Goal: Communication & Community: Answer question/provide support

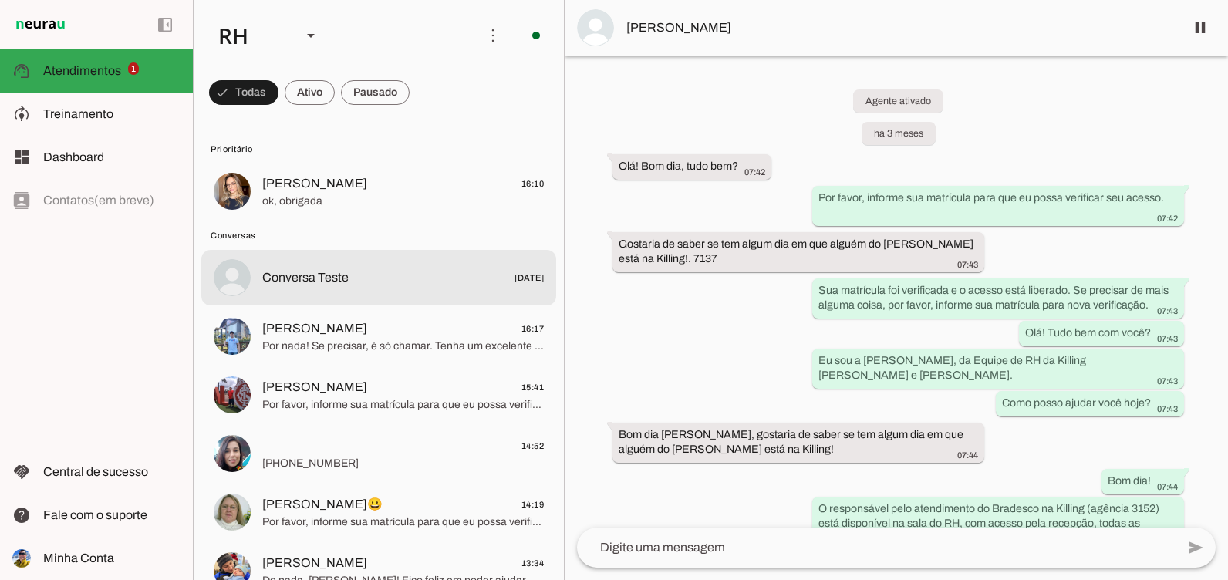
click at [373, 219] on md-item "Conversa Teste [DATE]" at bounding box center [378, 192] width 355 height 56
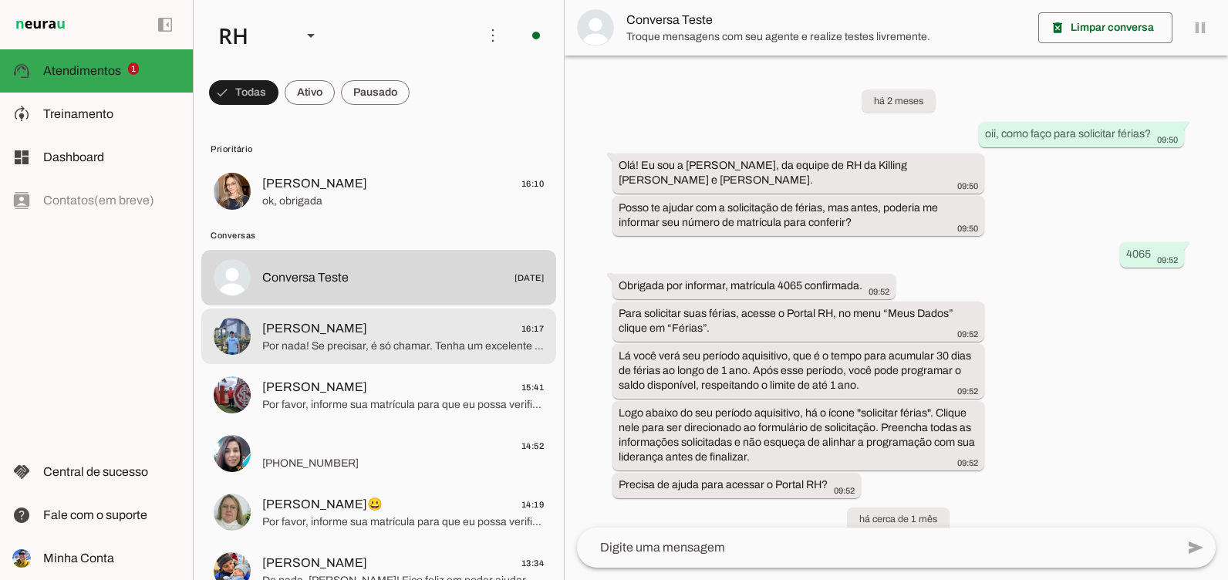
click at [373, 339] on span "Por nada! Se precisar, é só chamar. Tenha um excelente dia! 😊" at bounding box center [403, 346] width 282 height 15
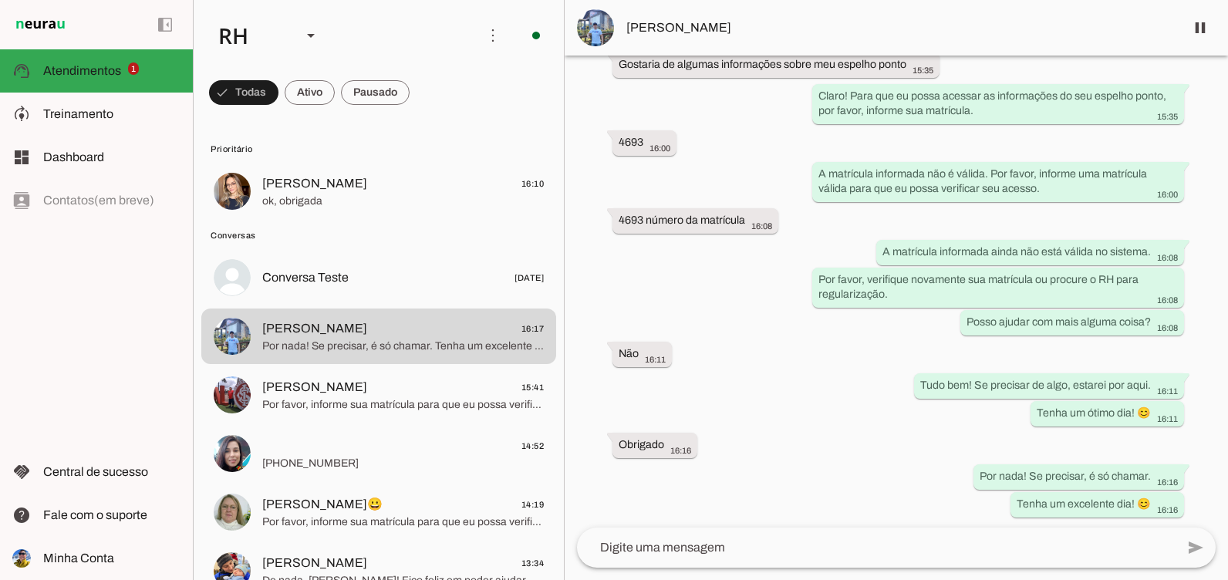
scroll to position [1341, 0]
click at [1204, 26] on span at bounding box center [1200, 27] width 37 height 37
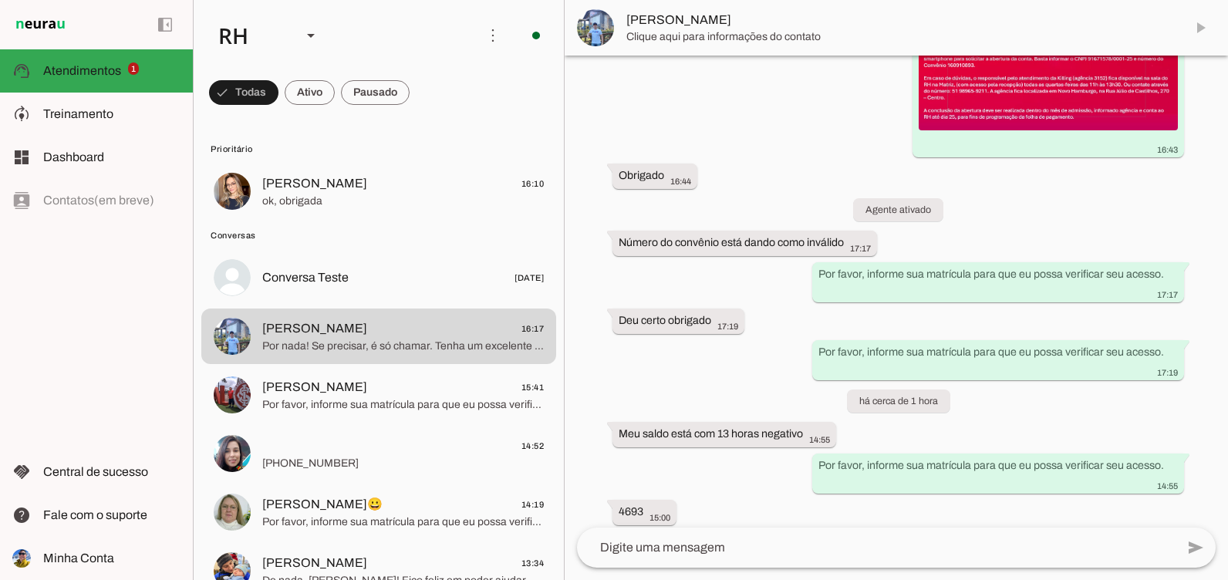
scroll to position [1080, 0]
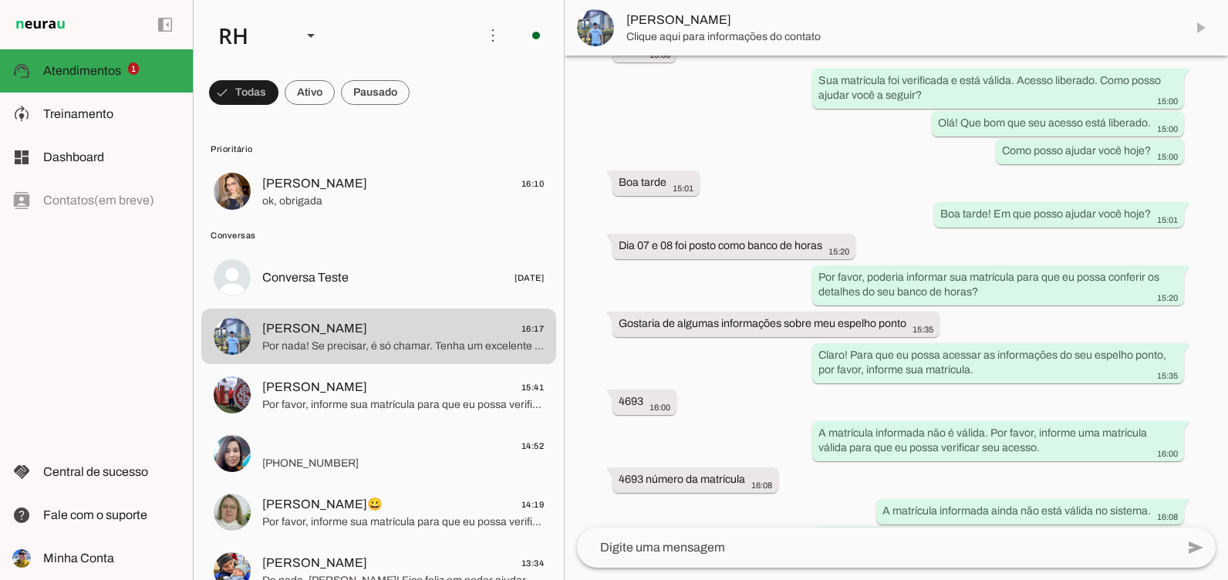
click at [700, 568] on div "add send send 🎤 Recording... description Document photo_library Photos & videos…" at bounding box center [896, 554] width 663 height 52
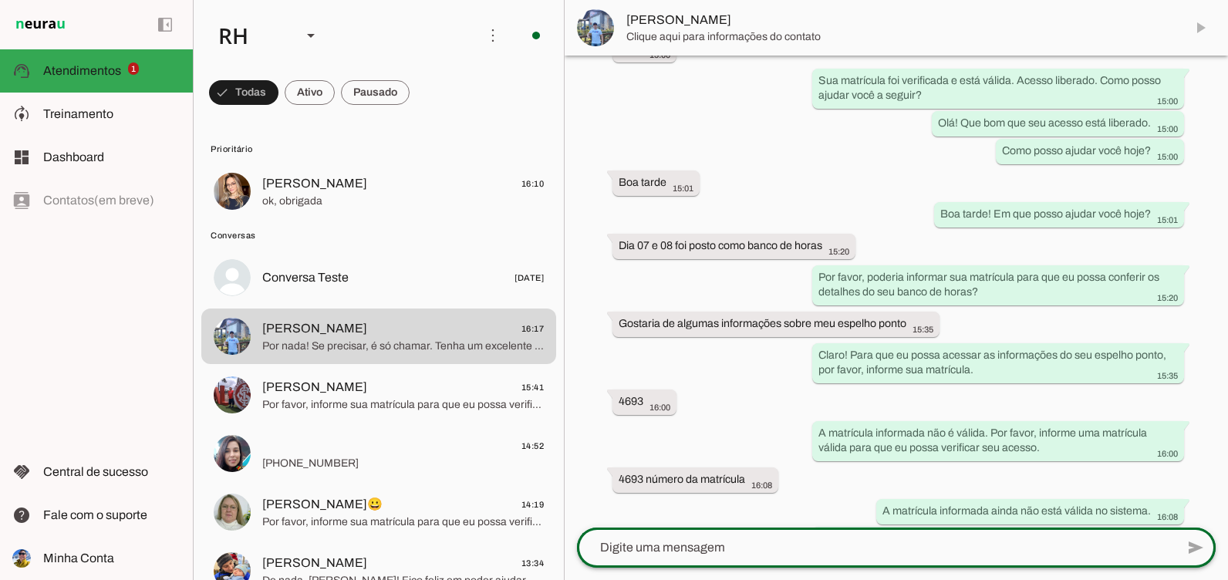
click at [694, 537] on div at bounding box center [876, 548] width 599 height 40
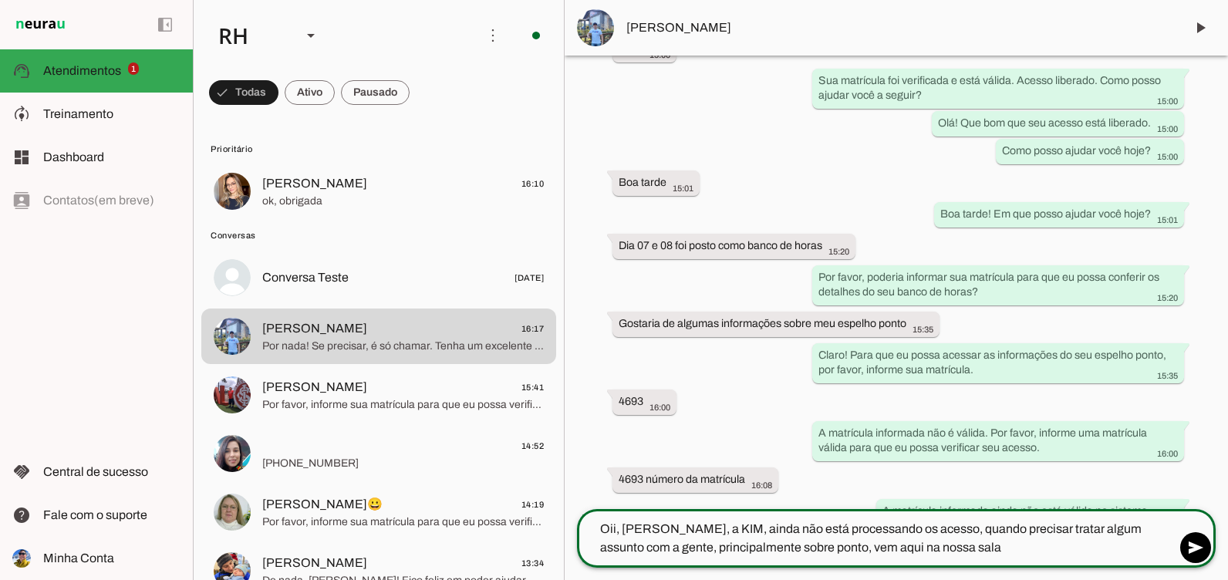
click at [693, 528] on textarea "Oii, [PERSON_NAME], a KIM, ainda não está processando os acesso, quando precisa…" at bounding box center [876, 538] width 599 height 37
type textarea "Oii, [PERSON_NAME], a [PERSON_NAME] ainda não está processando os acesso, quand…"
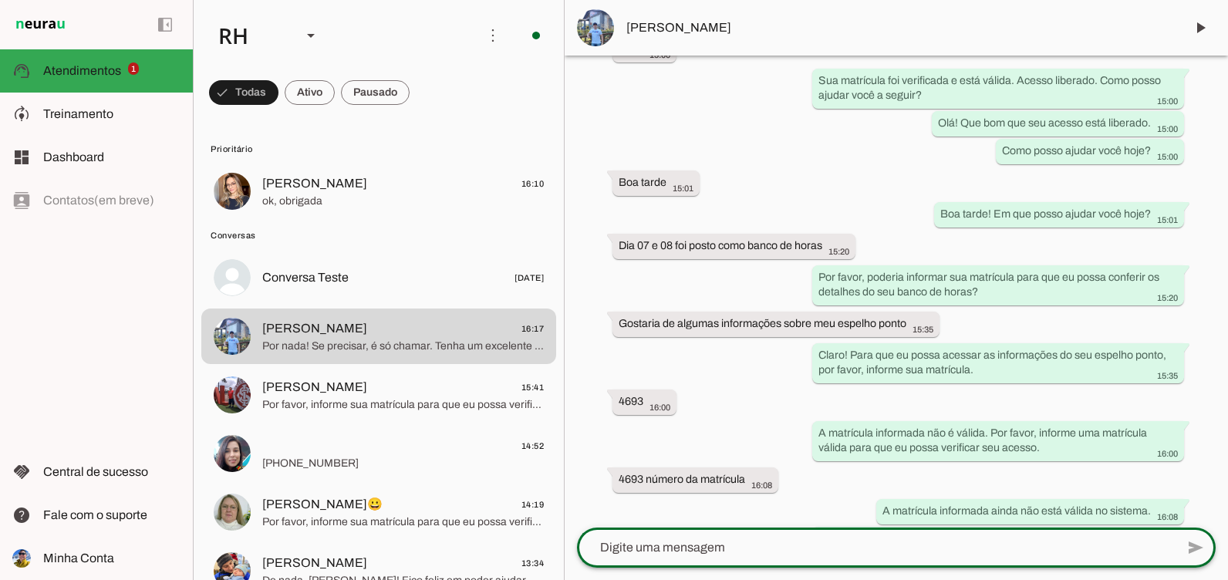
scroll to position [1144, 0]
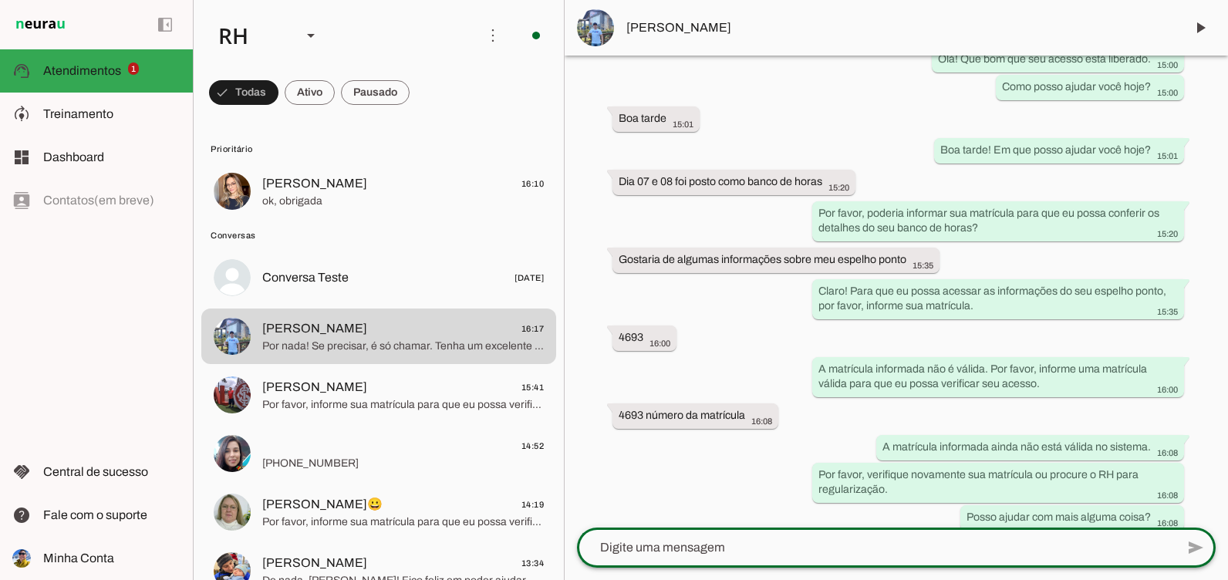
click at [369, 187] on span "[PERSON_NAME] 16:10" at bounding box center [403, 183] width 282 height 19
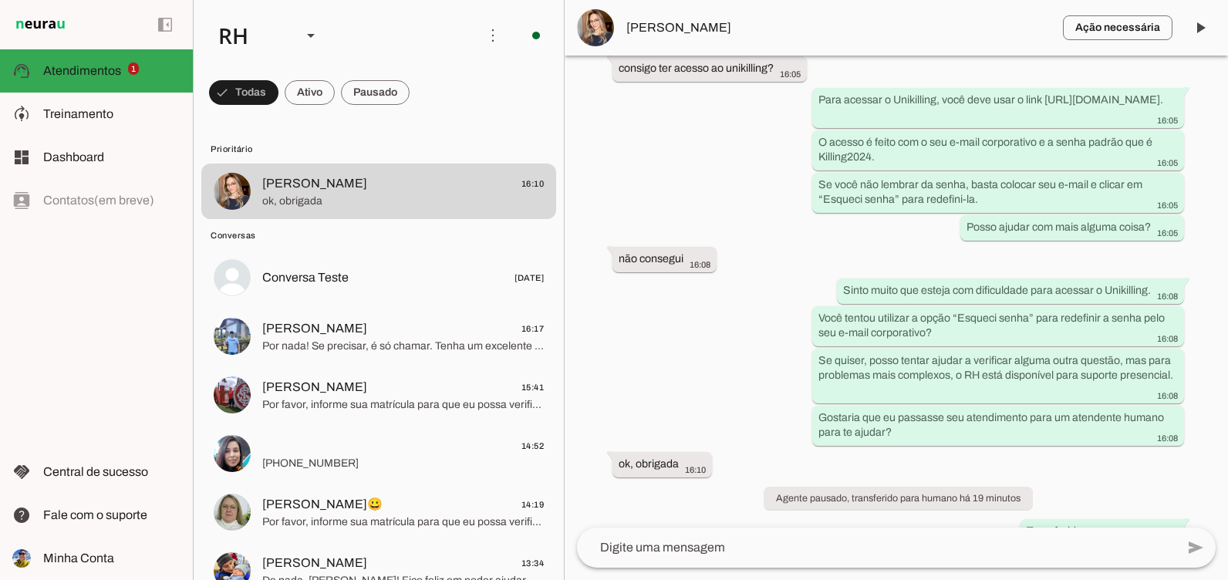
scroll to position [683, 0]
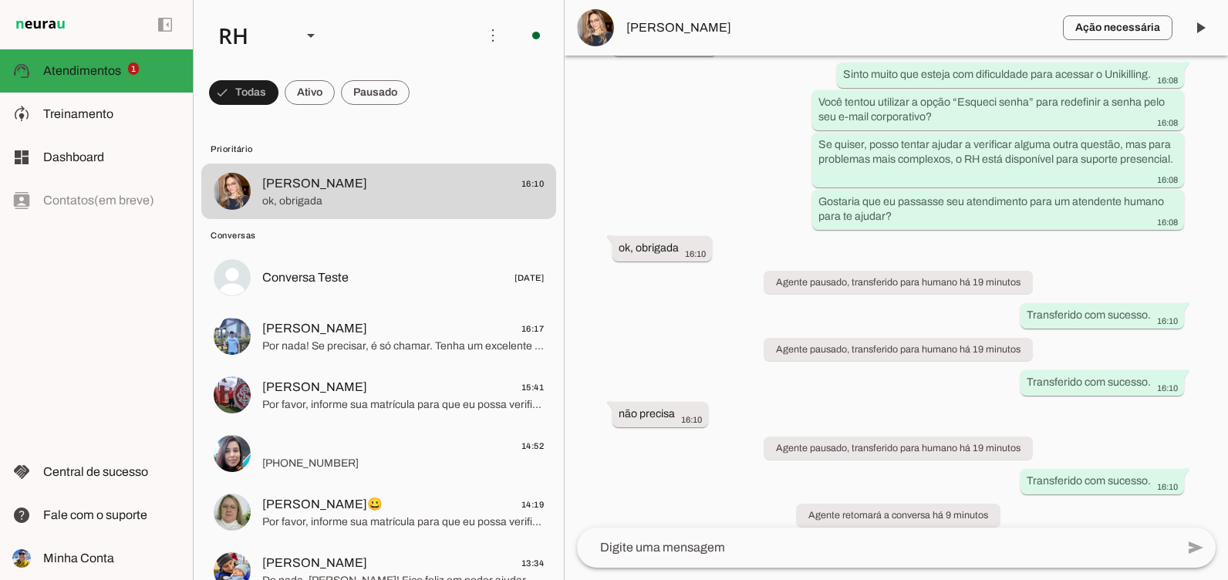
click at [755, 556] on textarea at bounding box center [876, 547] width 599 height 19
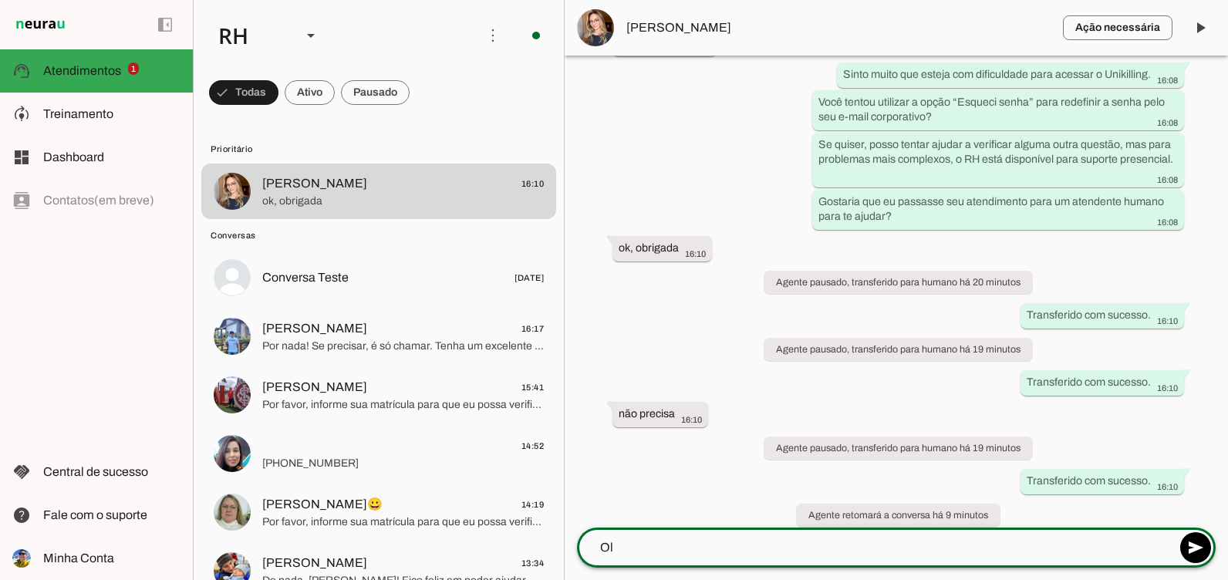
type textarea "O"
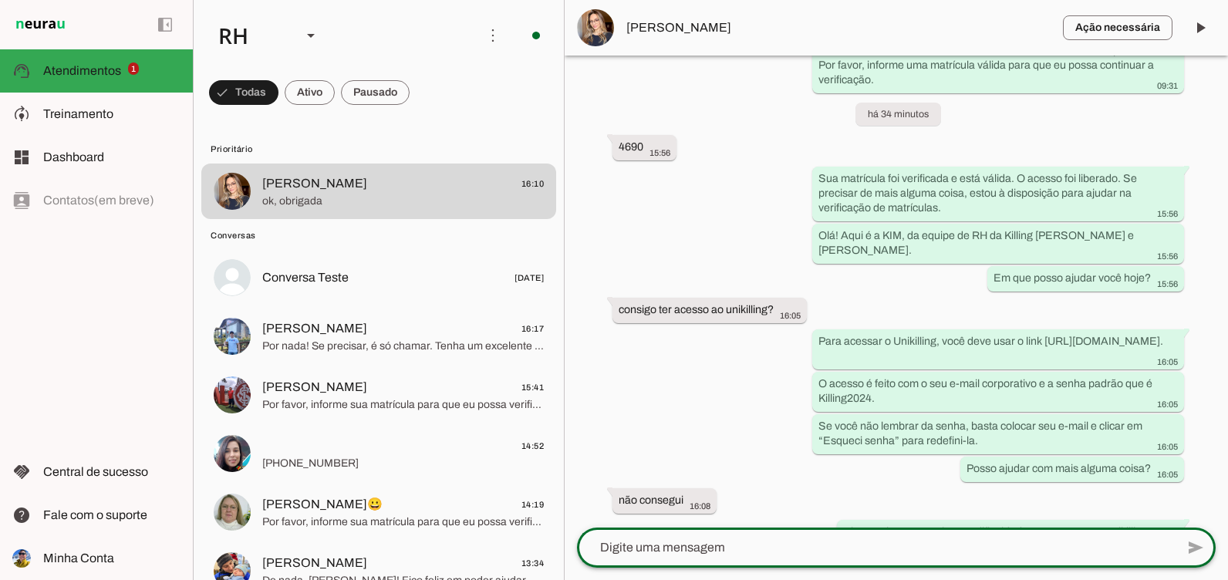
scroll to position [143, 0]
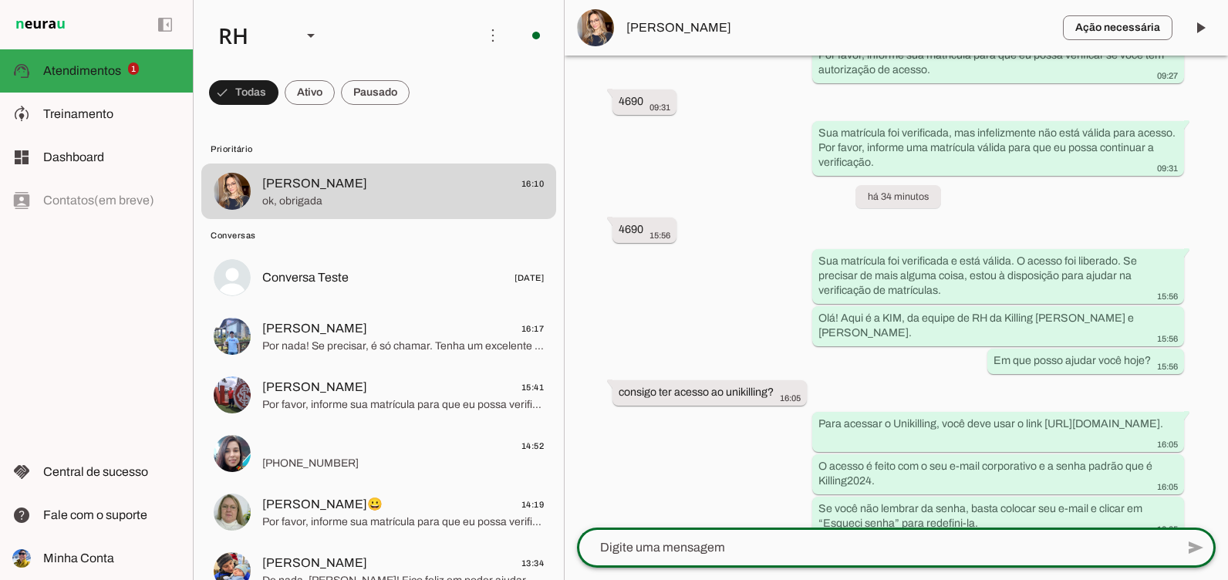
click at [1187, 32] on span at bounding box center [1200, 27] width 37 height 37
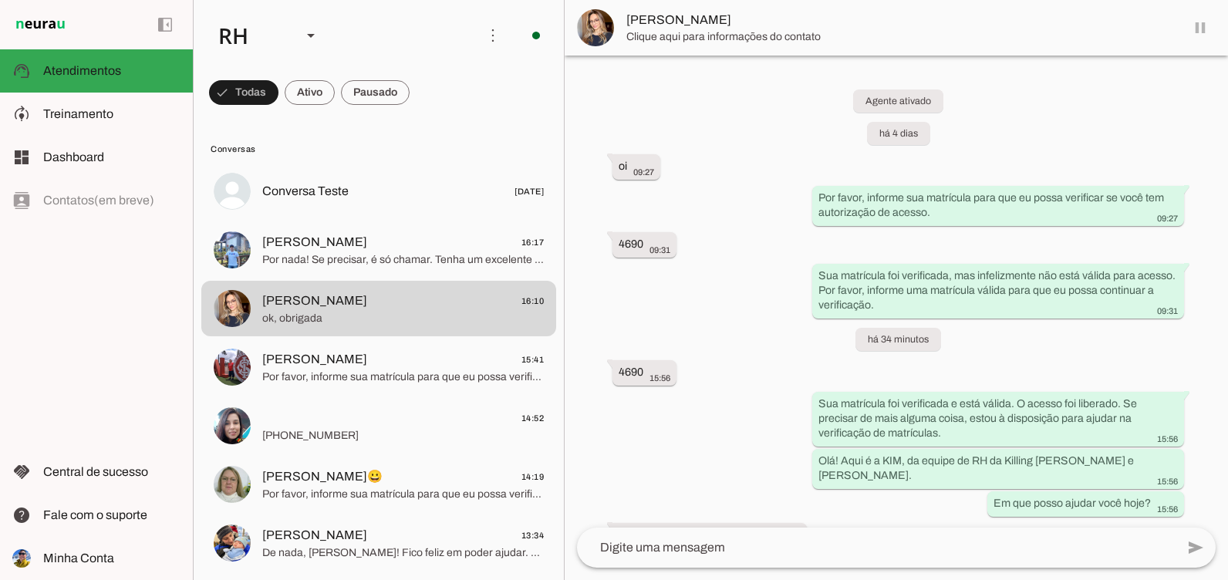
scroll to position [0, 0]
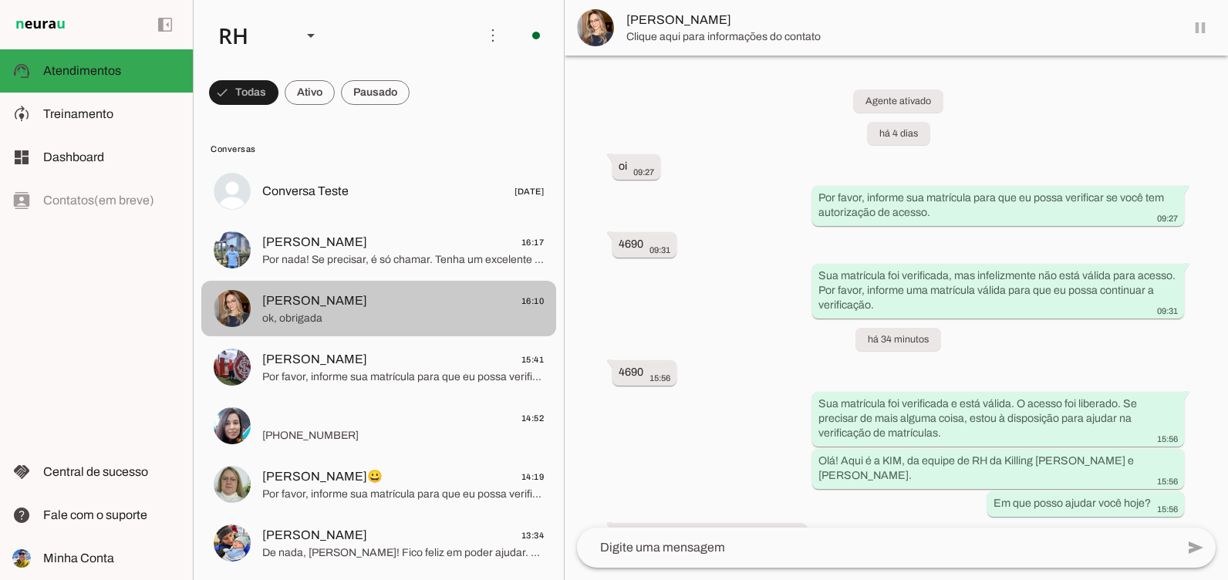
click at [350, 219] on md-item "[PERSON_NAME] 16:17 Por nada! Se precisar, é só chamar. Tenha um excelente dia!…" at bounding box center [378, 192] width 355 height 56
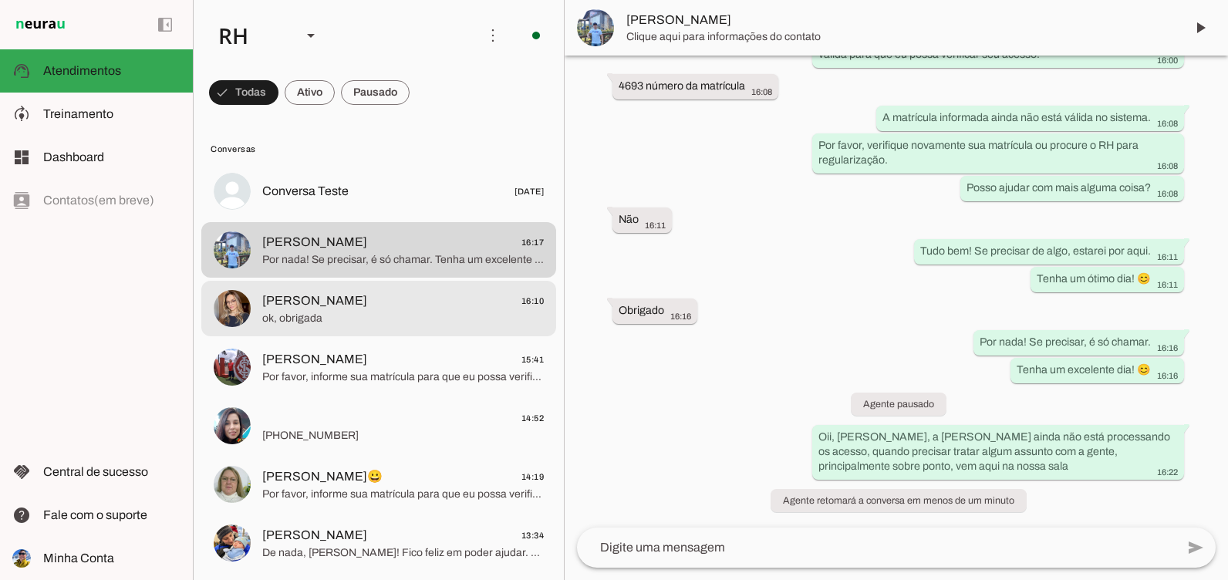
scroll to position [1473, 0]
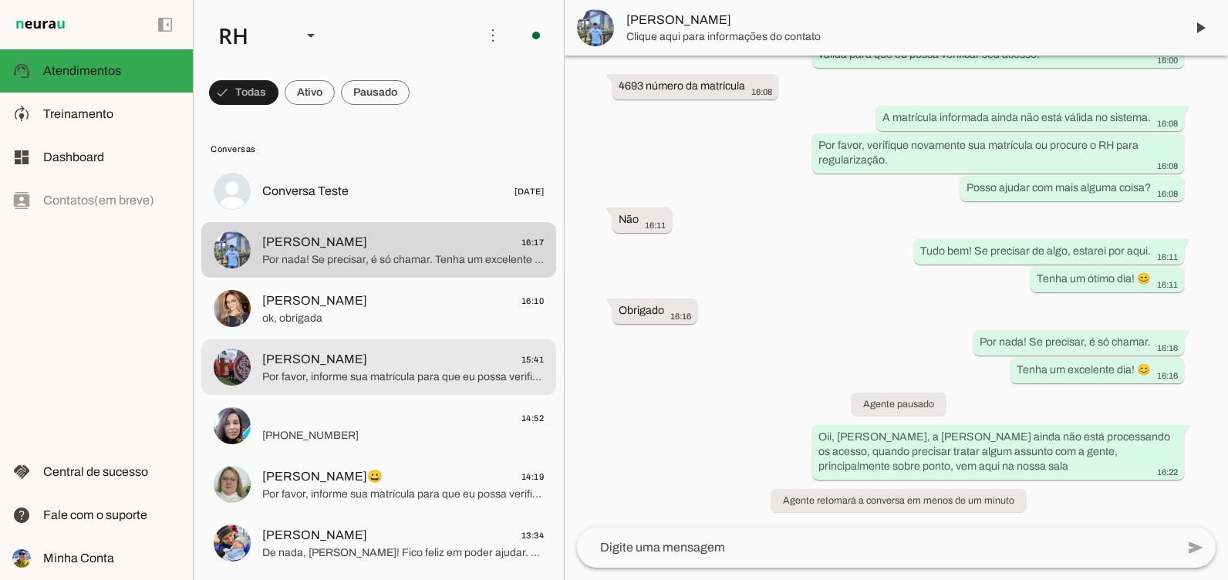
click at [391, 219] on md-item "[PERSON_NAME] 15:41 Por favor, informe sua matrícula para que eu possa verifica…" at bounding box center [378, 192] width 355 height 56
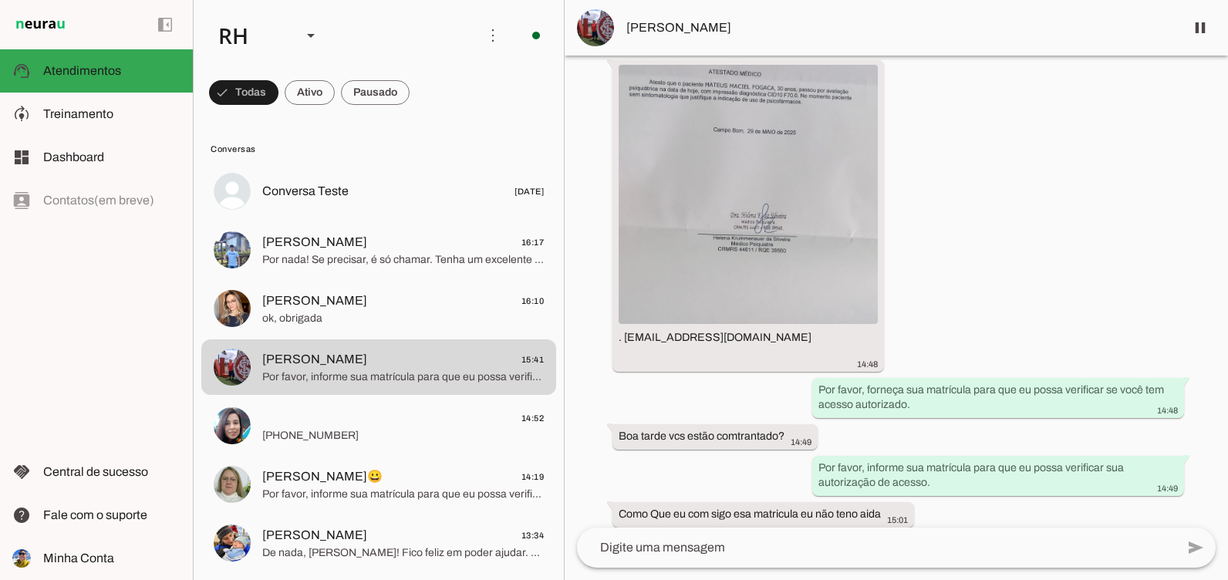
scroll to position [46, 0]
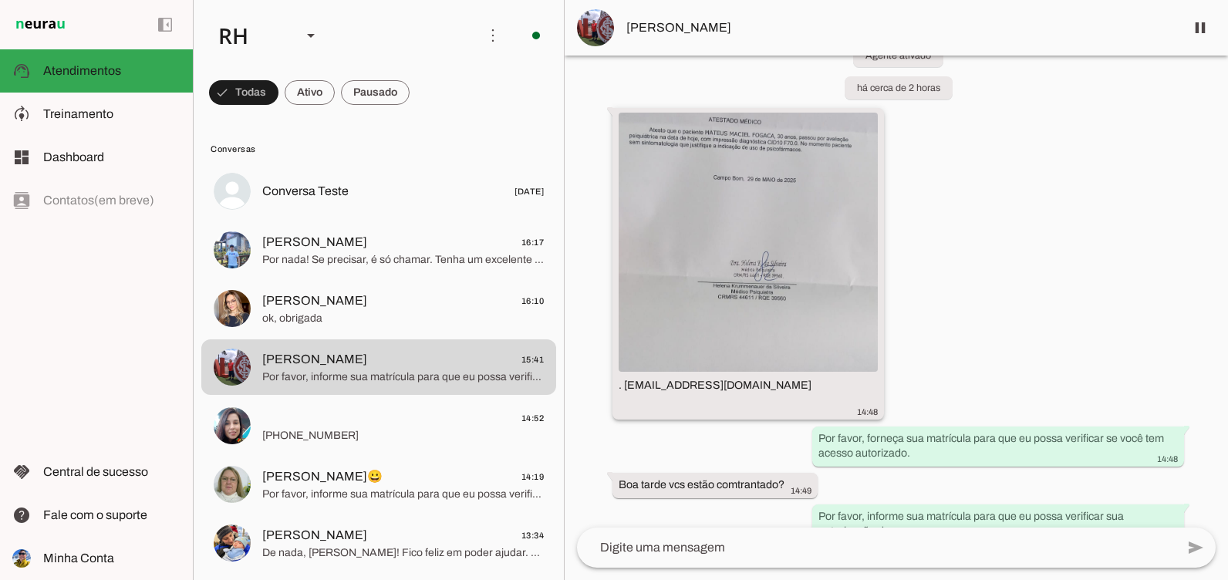
click at [753, 274] on img at bounding box center [748, 242] width 259 height 259
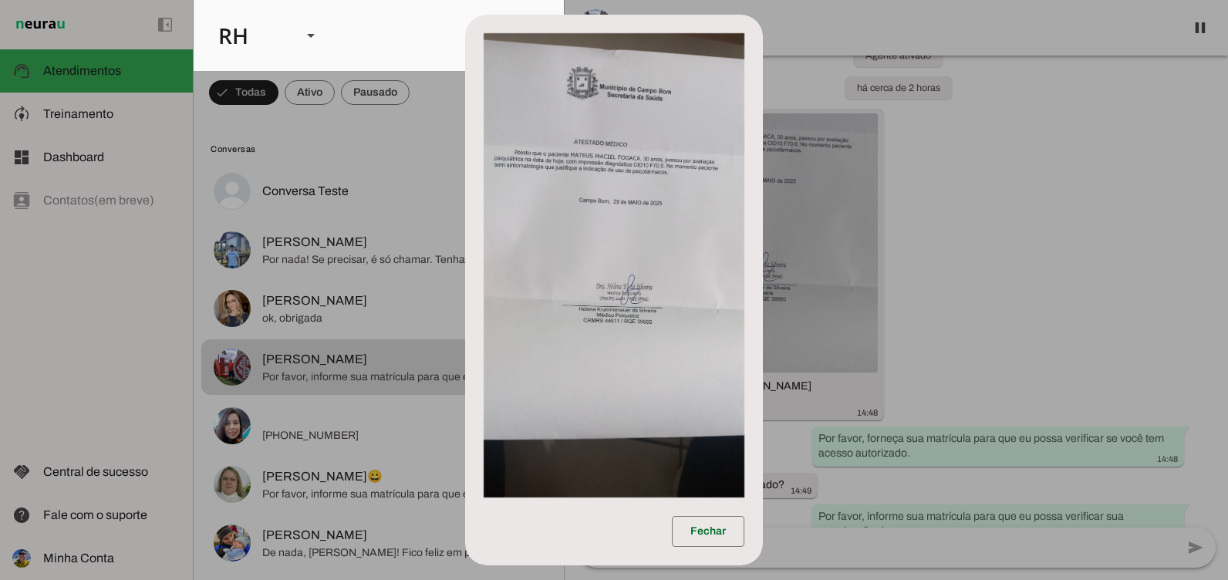
click at [695, 317] on img at bounding box center [614, 265] width 261 height 464
click at [763, 299] on dialog "Fechar" at bounding box center [614, 290] width 298 height 551
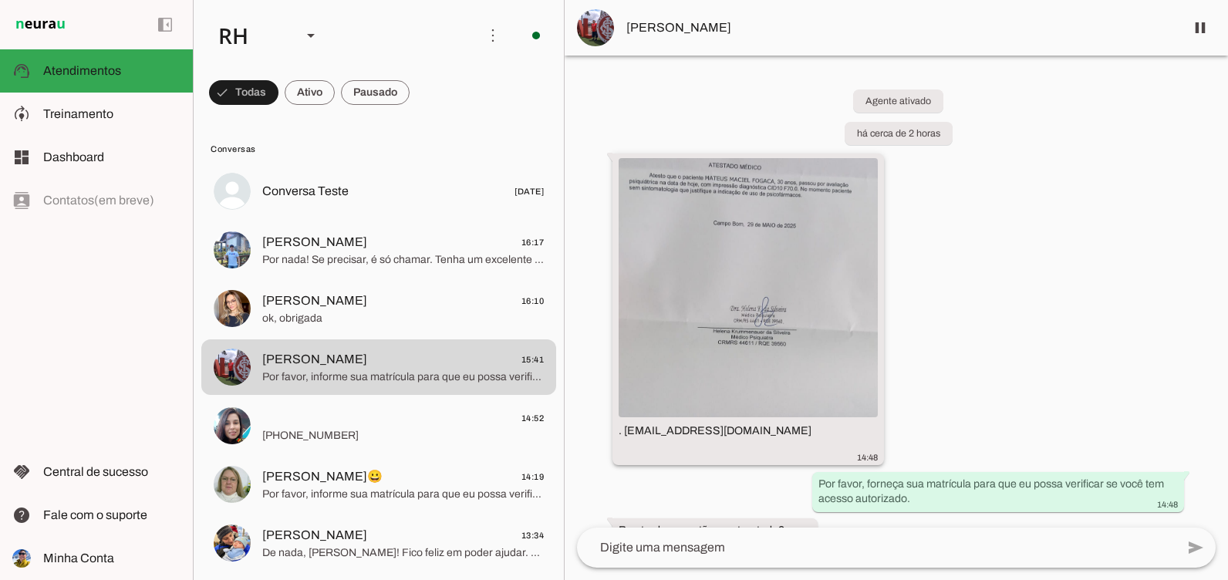
scroll to position [585, 0]
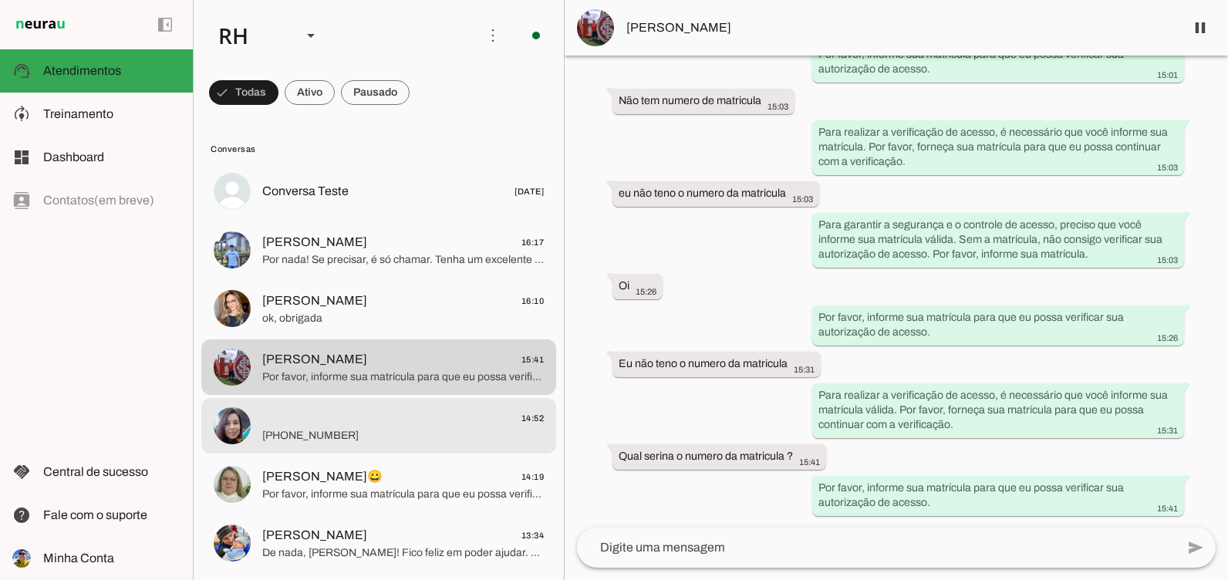
click at [379, 436] on span "[PHONE_NUMBER]" at bounding box center [403, 435] width 282 height 15
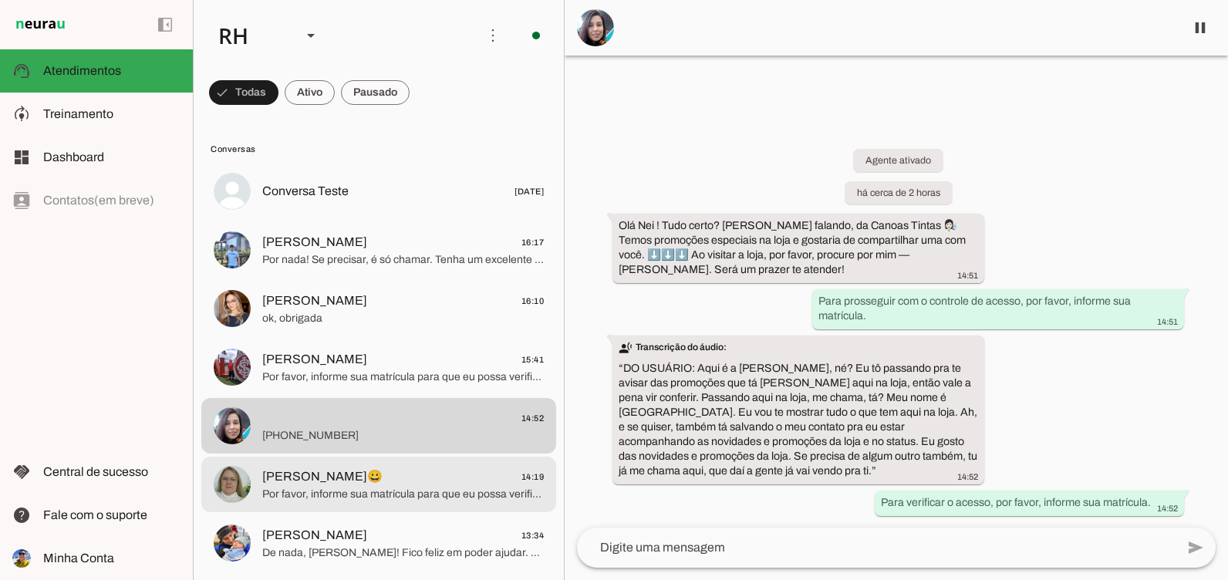
click at [418, 491] on span "Por favor, informe sua matrícula para que eu possa verificar seu acesso." at bounding box center [403, 494] width 282 height 15
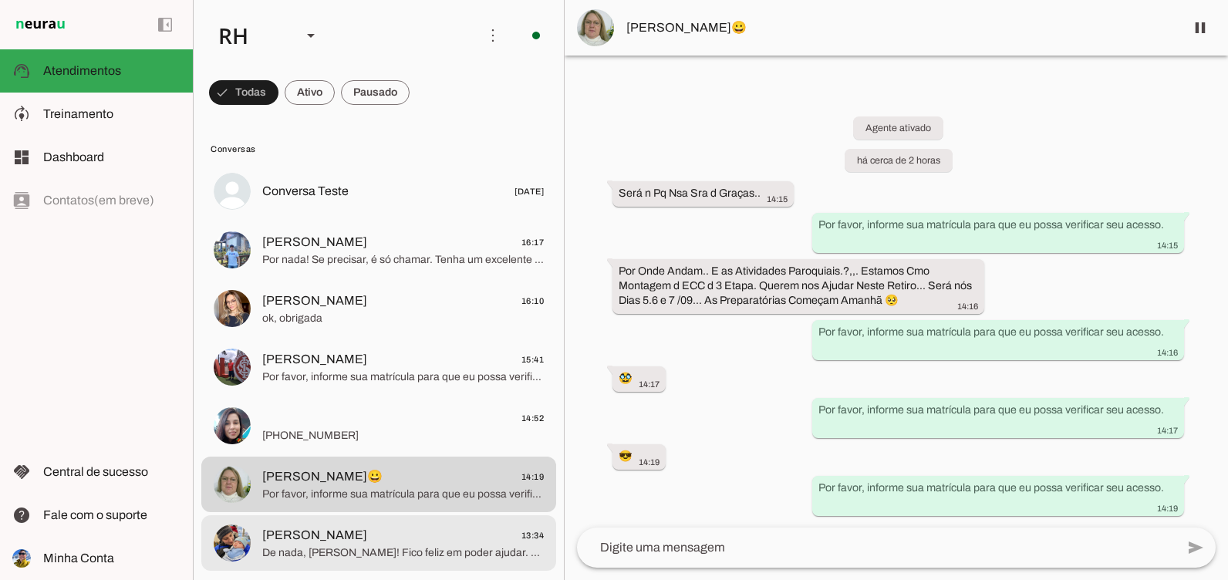
click at [386, 526] on span "[PERSON_NAME] 13:34" at bounding box center [403, 535] width 282 height 19
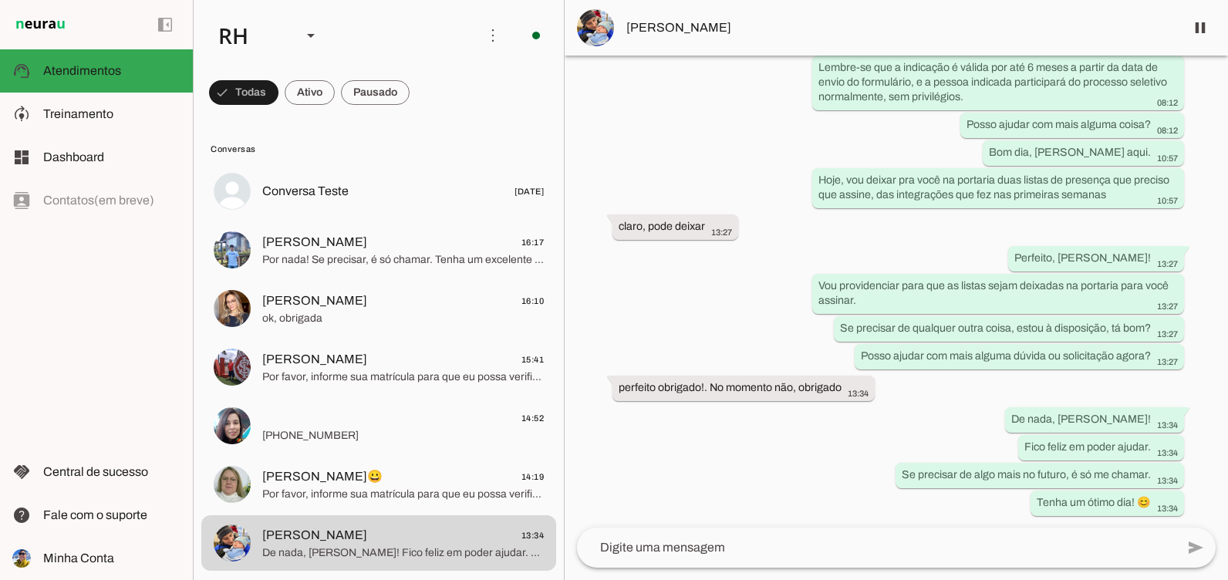
scroll to position [5493, 0]
